Goal: Find specific page/section: Find specific page/section

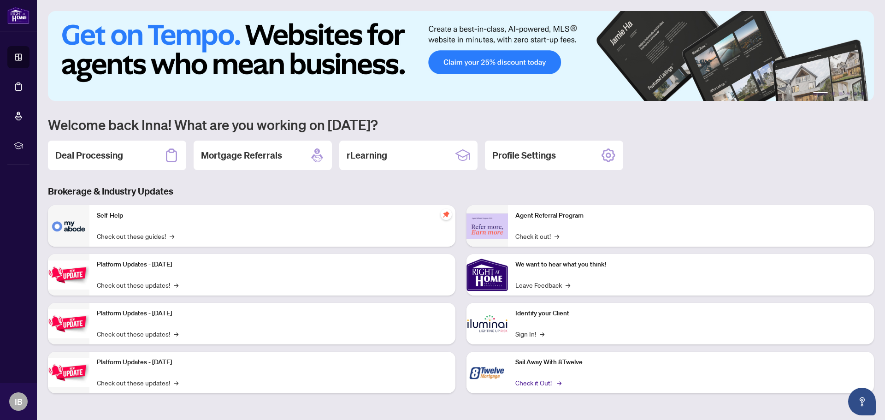
click at [534, 383] on link "Check it Out! →" at bounding box center [537, 383] width 45 height 10
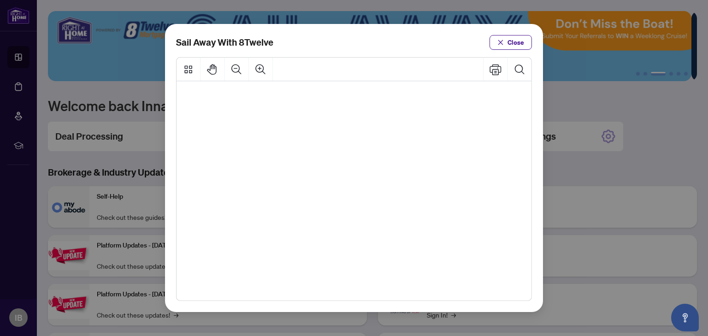
scroll to position [152, 33]
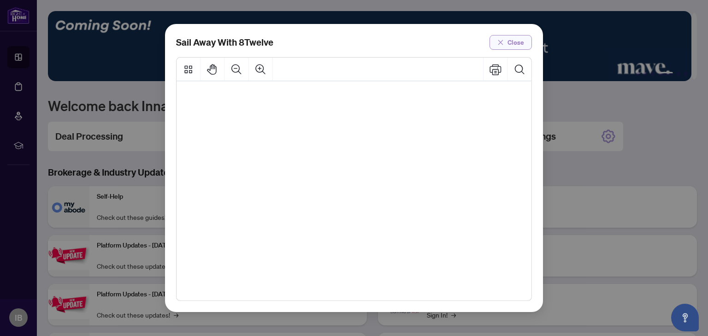
click at [511, 40] on span "Close" at bounding box center [516, 42] width 17 height 15
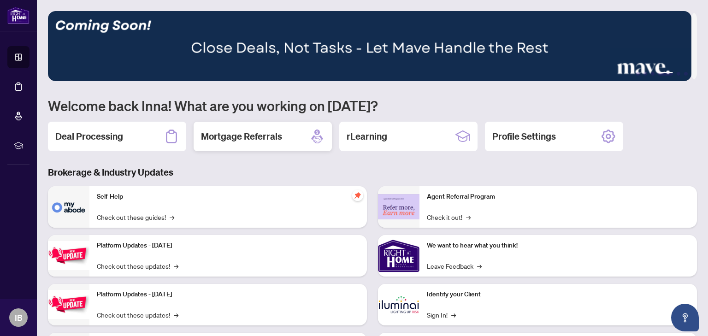
click at [259, 131] on h2 "Mortgage Referrals" at bounding box center [241, 136] width 81 height 13
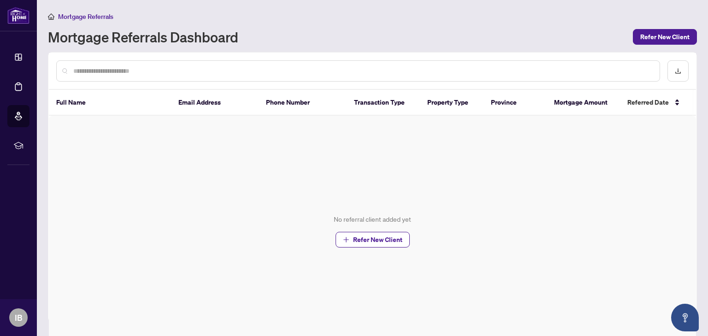
scroll to position [17, 0]
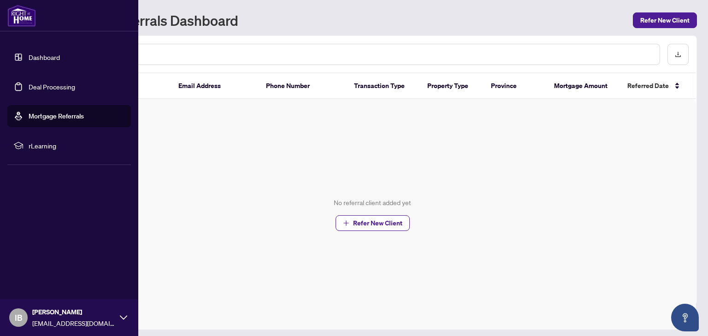
click at [33, 58] on link "Dashboard" at bounding box center [44, 57] width 31 height 8
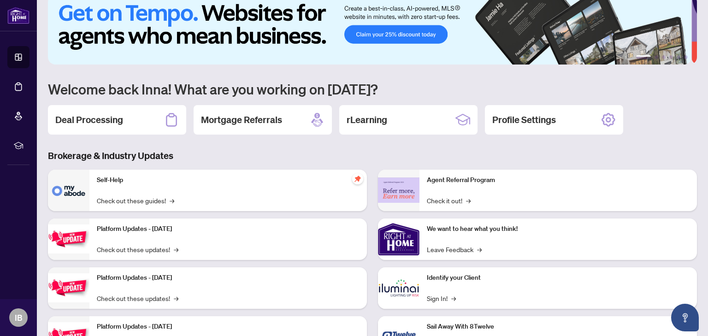
scroll to position [62, 0]
